Goal: Task Accomplishment & Management: Use online tool/utility

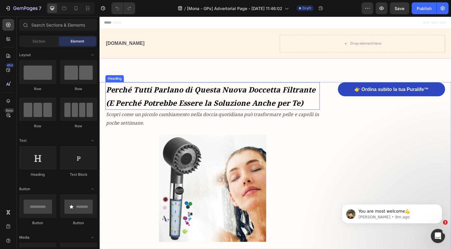
click at [139, 90] on strong "Perché Tutti Parlano di Questa Nuova Doccetta Filtrante (E Perché Potrebbe Esse…" at bounding box center [211, 96] width 211 height 23
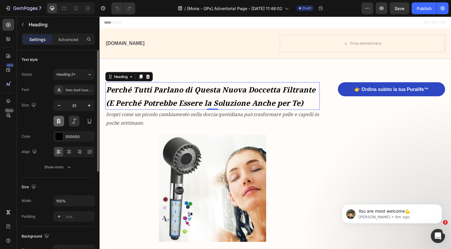
click at [57, 122] on button at bounding box center [58, 121] width 11 height 11
click at [64, 121] on button at bounding box center [58, 121] width 11 height 11
click at [141, 93] on strong "Perché Tutti Parlano di Questa Nuova Doccetta Filtrante (E Perché Potrebbe Esse…" at bounding box center [211, 96] width 211 height 23
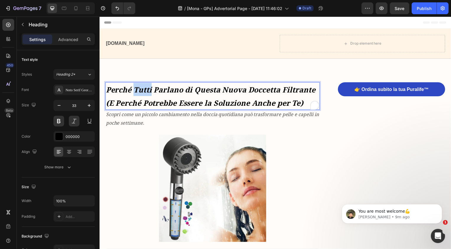
click at [141, 93] on strong "Perché Tutti Parlano di Questa Nuova Doccetta Filtrante (E Perché Potrebbe Esse…" at bounding box center [211, 96] width 211 height 23
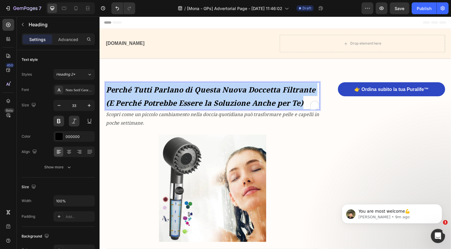
click at [141, 93] on strong "Perché Tutti Parlano di Questa Nuova Doccetta Filtrante (E Perché Potrebbe Esse…" at bounding box center [211, 96] width 211 height 23
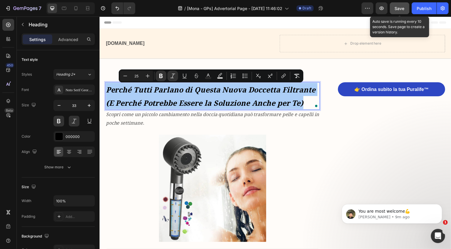
click at [402, 6] on span "Save" at bounding box center [400, 8] width 10 height 5
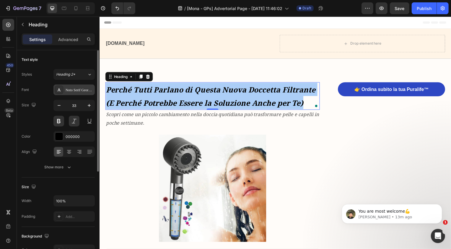
click at [71, 88] on div "Noto Serif Georgian" at bounding box center [80, 89] width 28 height 5
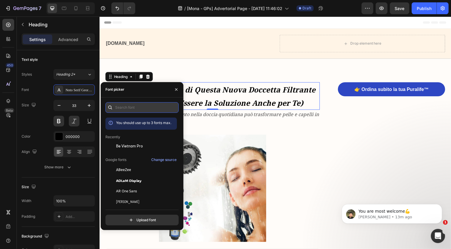
click at [121, 112] on input "text" at bounding box center [141, 107] width 73 height 11
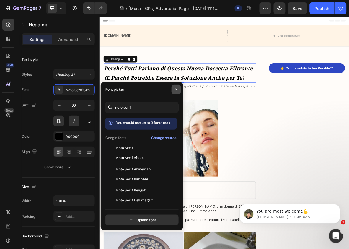
click at [174, 88] on icon "button" at bounding box center [176, 89] width 5 height 5
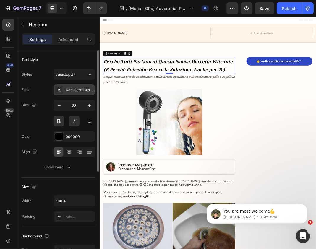
click at [82, 90] on div "Noto Serif Georgian" at bounding box center [80, 89] width 28 height 5
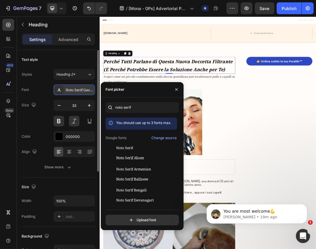
click at [75, 85] on div "Noto Serif Georgian" at bounding box center [73, 89] width 41 height 11
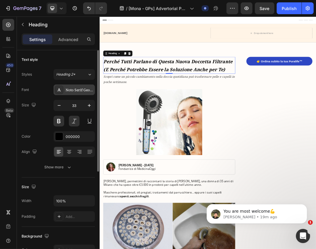
click at [75, 87] on div "Noto Serif Georgian" at bounding box center [73, 89] width 41 height 11
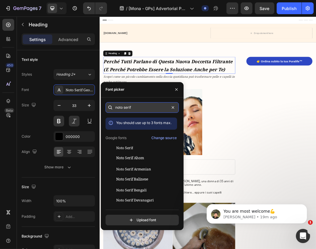
click at [135, 103] on input "noto serif" at bounding box center [141, 107] width 73 height 11
paste input "Noto S"
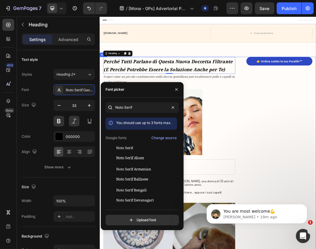
type input "noto serif"
